Goal: Navigation & Orientation: Find specific page/section

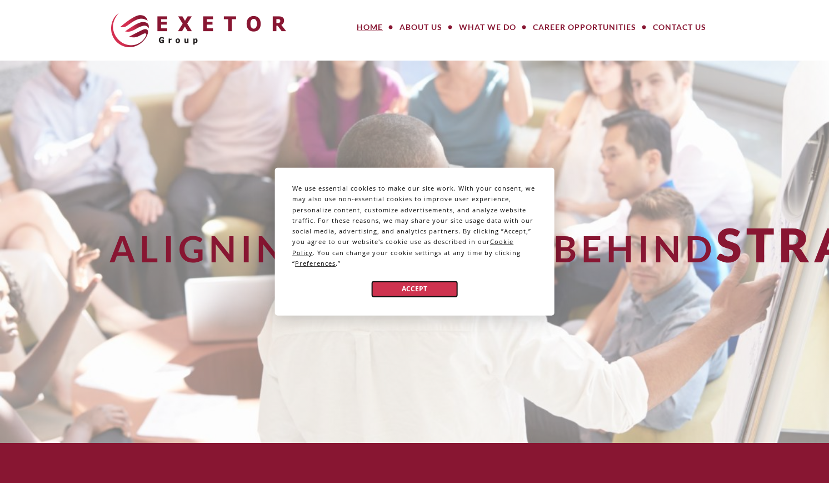
click at [422, 293] on button "Accept" at bounding box center [415, 289] width 86 height 16
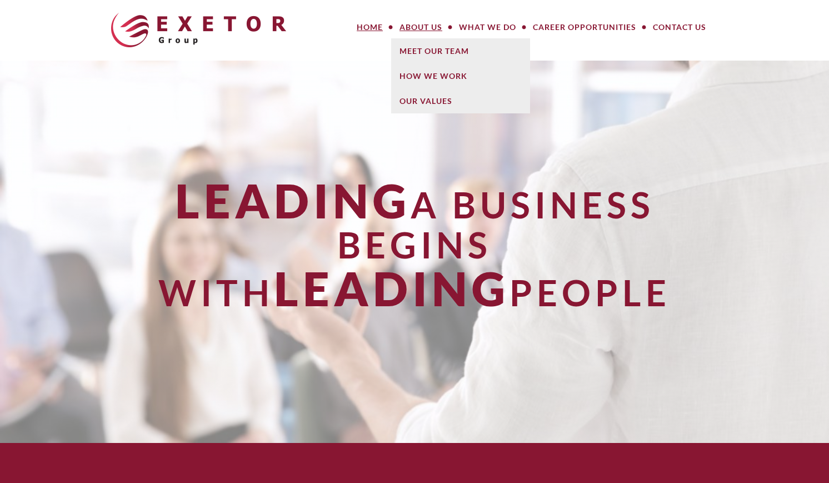
click at [421, 27] on link "About Us" at bounding box center [420, 27] width 59 height 22
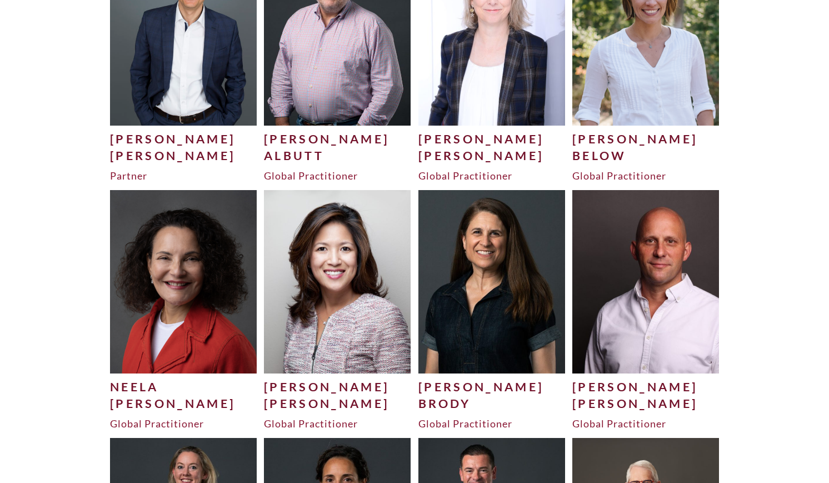
scroll to position [602, 0]
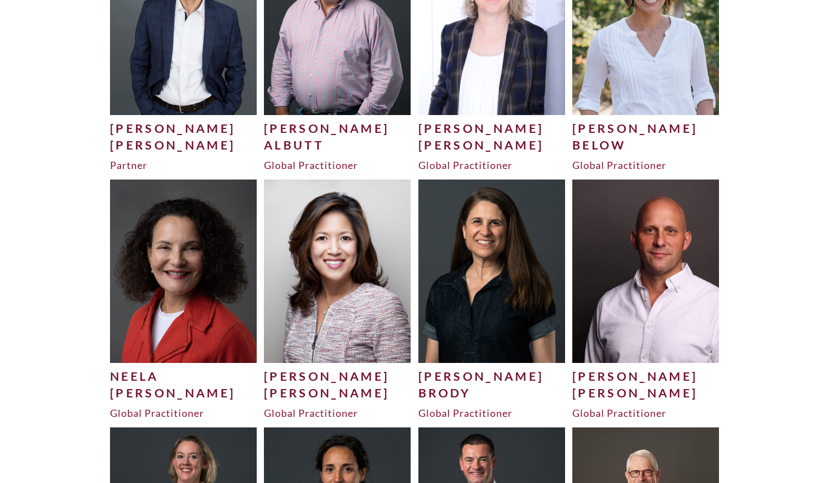
click at [312, 385] on div "Bevan" at bounding box center [337, 393] width 147 height 17
